Goal: Navigation & Orientation: Find specific page/section

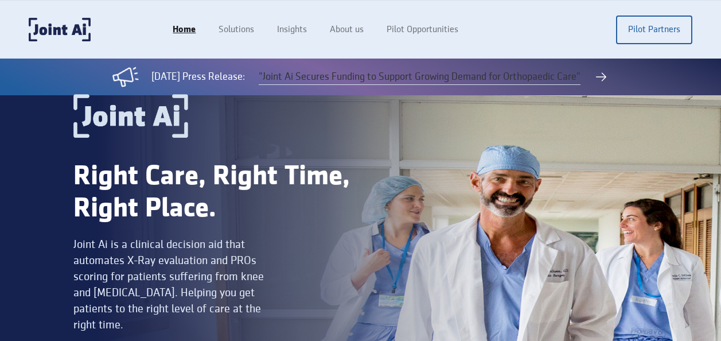
click at [415, 74] on link ""Joint Ai Secures Funding to Support Growing Demand for Orthopaedic Care"" at bounding box center [420, 76] width 322 height 15
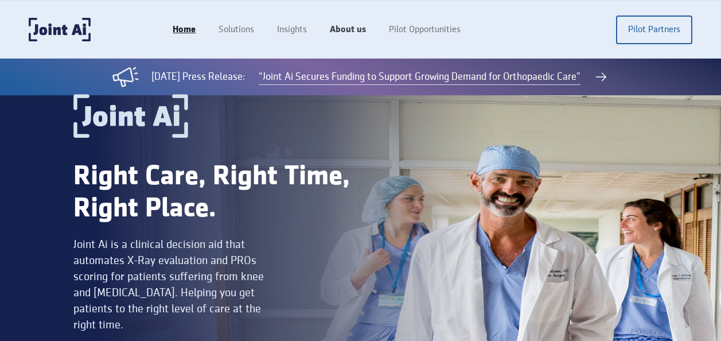
click at [341, 31] on link "About us" at bounding box center [347, 30] width 59 height 22
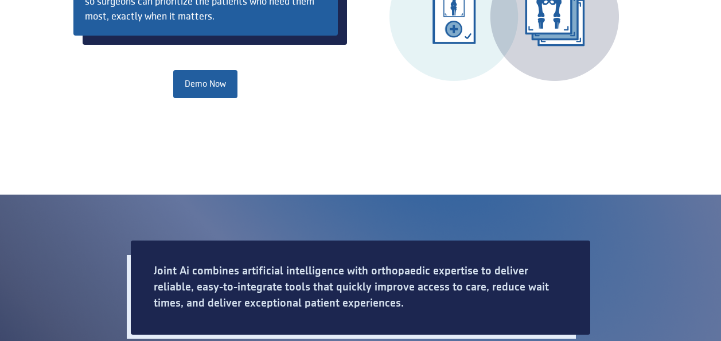
scroll to position [688, 0]
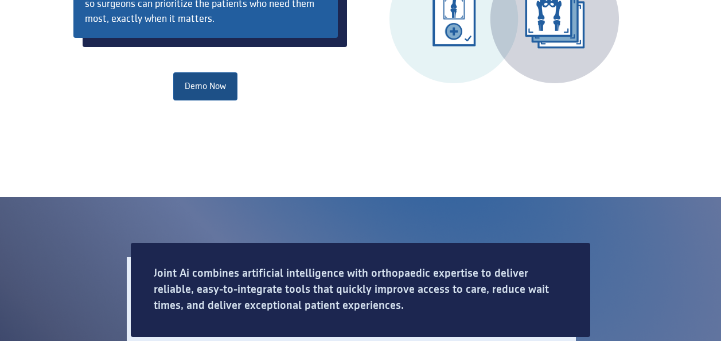
click at [215, 78] on link "Demo Now" at bounding box center [205, 86] width 64 height 28
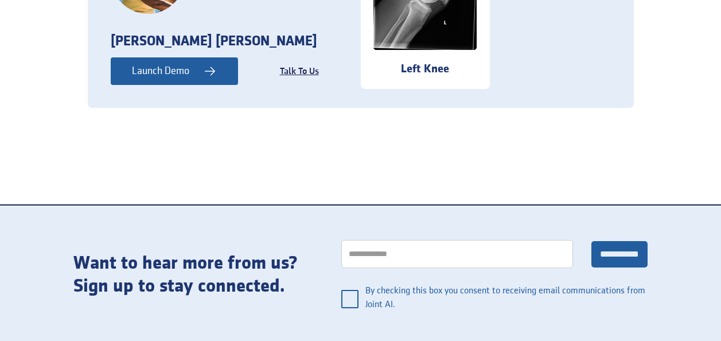
scroll to position [1442, 0]
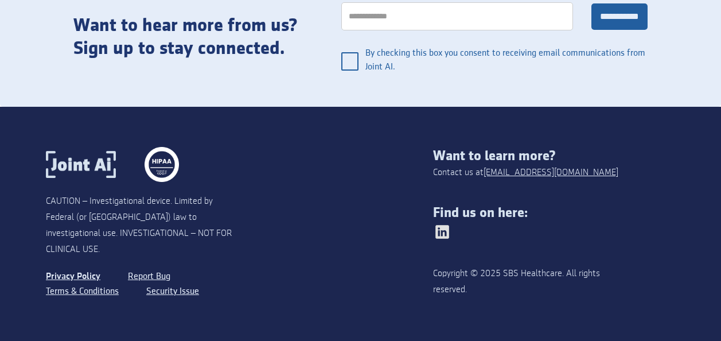
click at [79, 269] on link "Privacy Policy" at bounding box center [73, 276] width 55 height 15
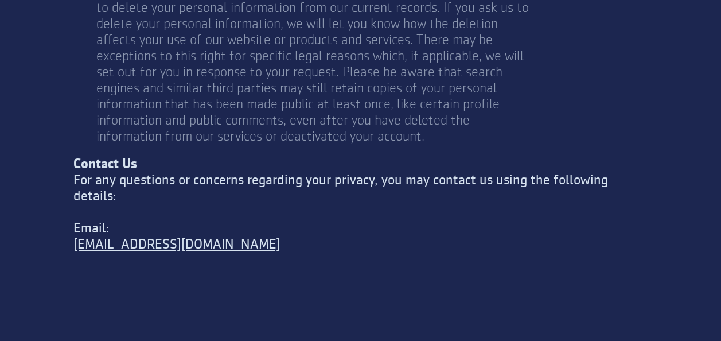
scroll to position [4854, 0]
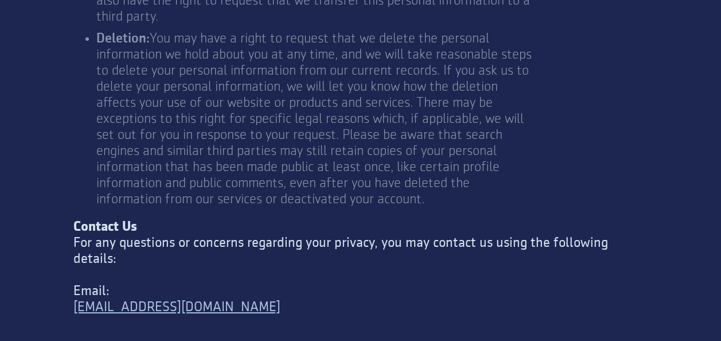
drag, startPoint x: 298, startPoint y: 232, endPoint x: 248, endPoint y: 231, distance: 49.9
click at [248, 247] on div "Contact Us For any questions or concerns regarding your privacy, you may contac…" at bounding box center [360, 275] width 574 height 112
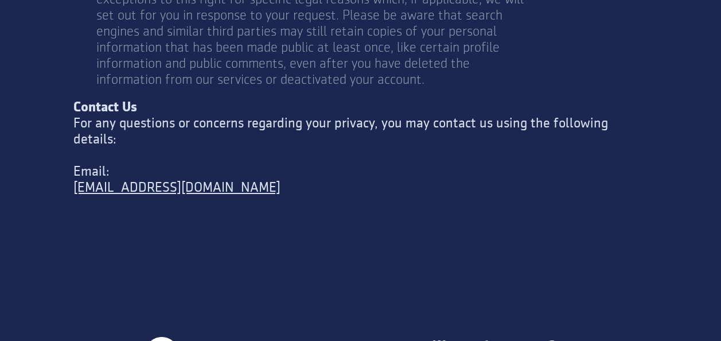
scroll to position [5083, 0]
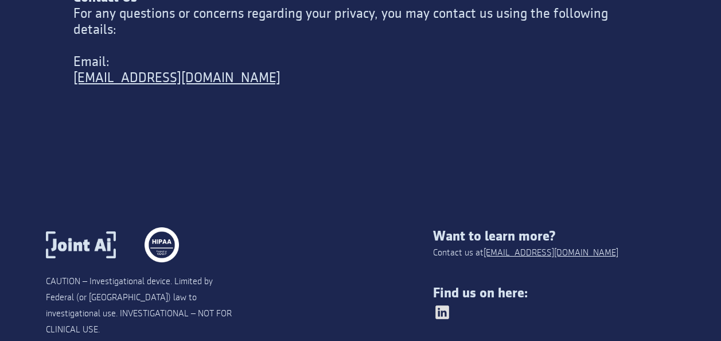
drag, startPoint x: 582, startPoint y: 179, endPoint x: 513, endPoint y: 177, distance: 68.9
click at [513, 227] on div "Want to learn more? Contact us at info@jointai.co Find us on here: Copyright © …" at bounding box center [554, 309] width 242 height 164
click at [574, 227] on div "Want to learn more? Contact us at info@jointai.co Find us on here: Copyright © …" at bounding box center [554, 309] width 242 height 164
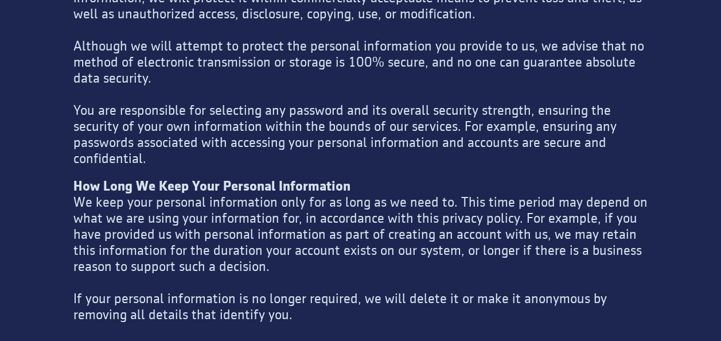
drag, startPoint x: 575, startPoint y: 172, endPoint x: 306, endPoint y: 180, distance: 269.2
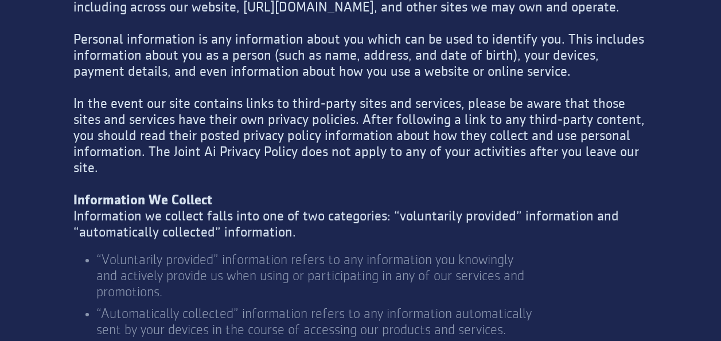
scroll to position [0, 0]
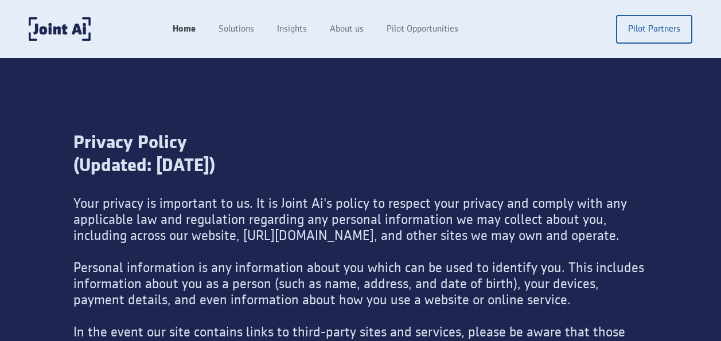
click at [181, 29] on link "Home" at bounding box center [184, 29] width 46 height 22
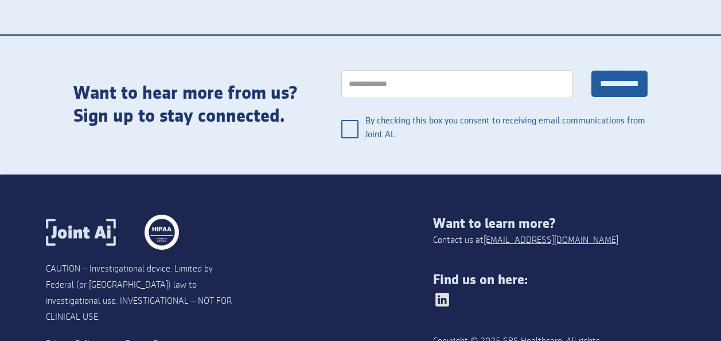
scroll to position [2440, 0]
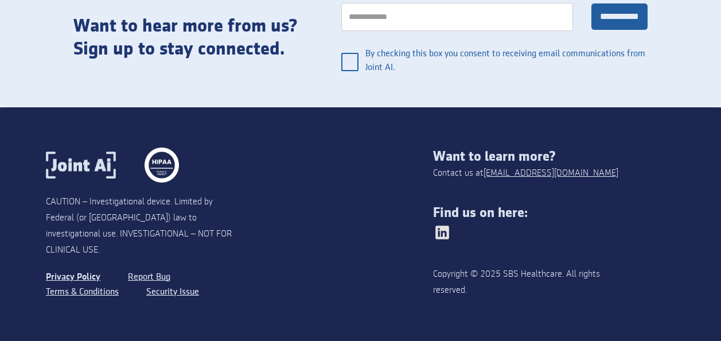
click at [85, 270] on link "Privacy Policy" at bounding box center [73, 277] width 55 height 15
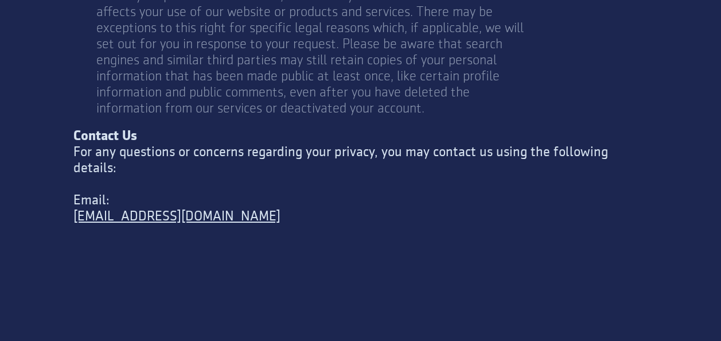
scroll to position [5083, 0]
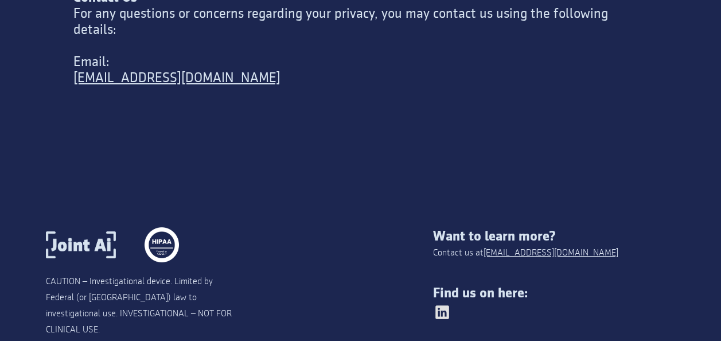
click at [445, 303] on img at bounding box center [442, 312] width 18 height 18
